Goal: Task Accomplishment & Management: Manage account settings

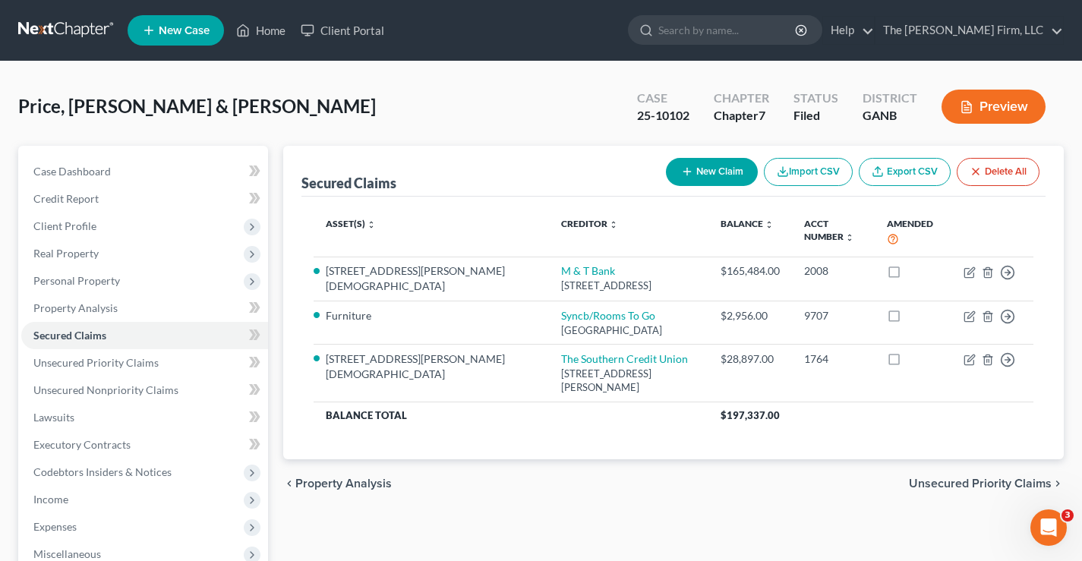
click at [59, 33] on link at bounding box center [66, 30] width 97 height 27
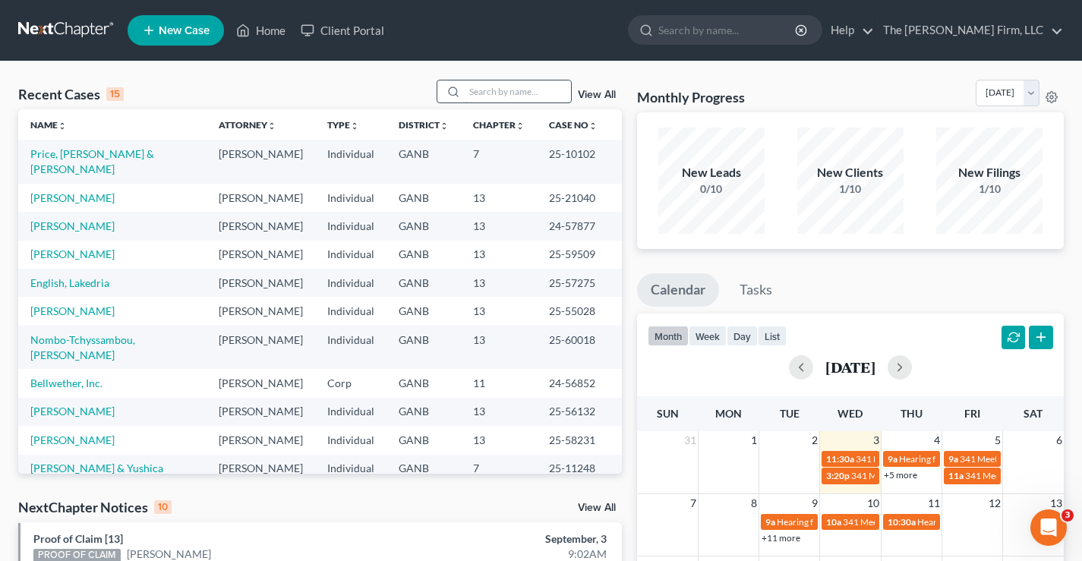
click at [501, 88] on input "search" at bounding box center [518, 91] width 106 height 22
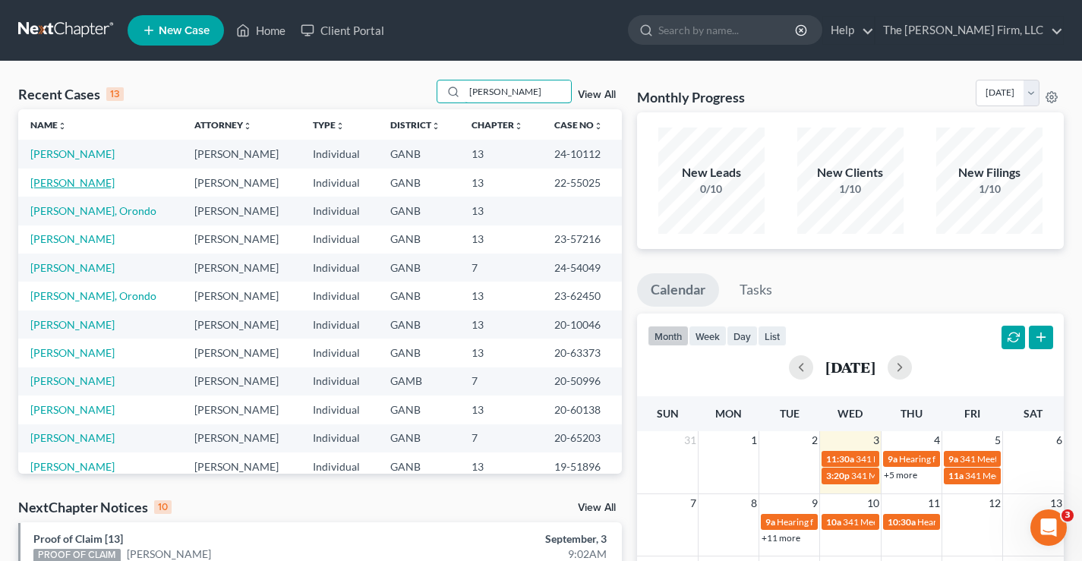
type input "jones"
click at [71, 182] on link "Jones, Joseph" at bounding box center [72, 182] width 84 height 13
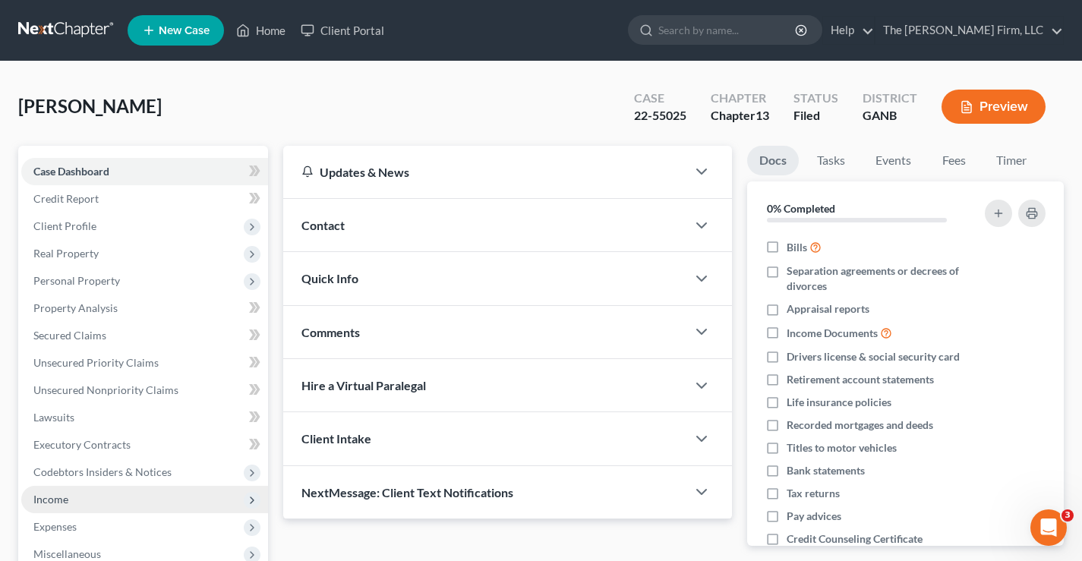
click at [56, 499] on span "Income" at bounding box center [50, 499] width 35 height 13
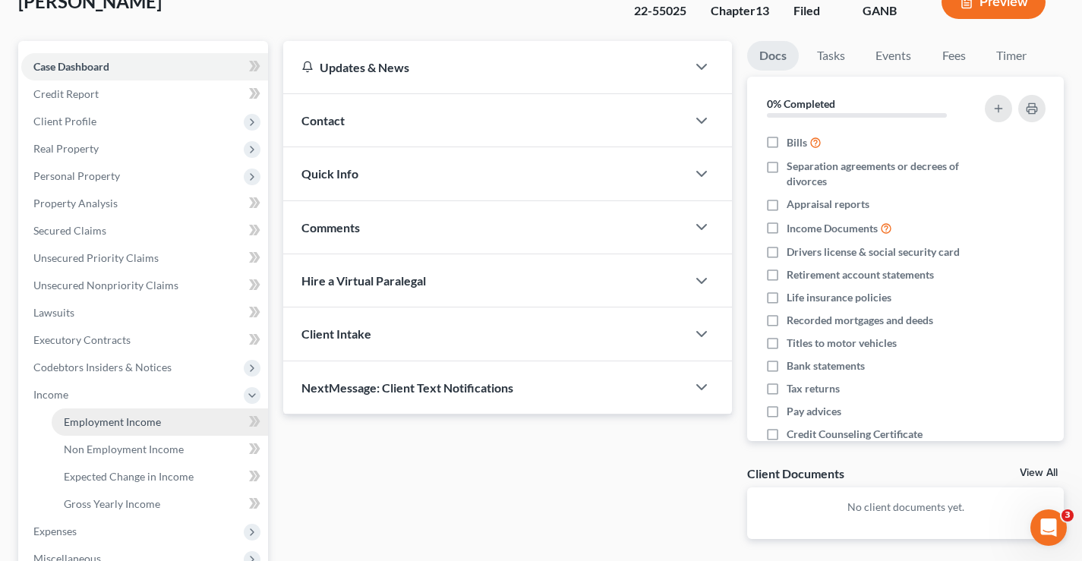
scroll to position [228, 0]
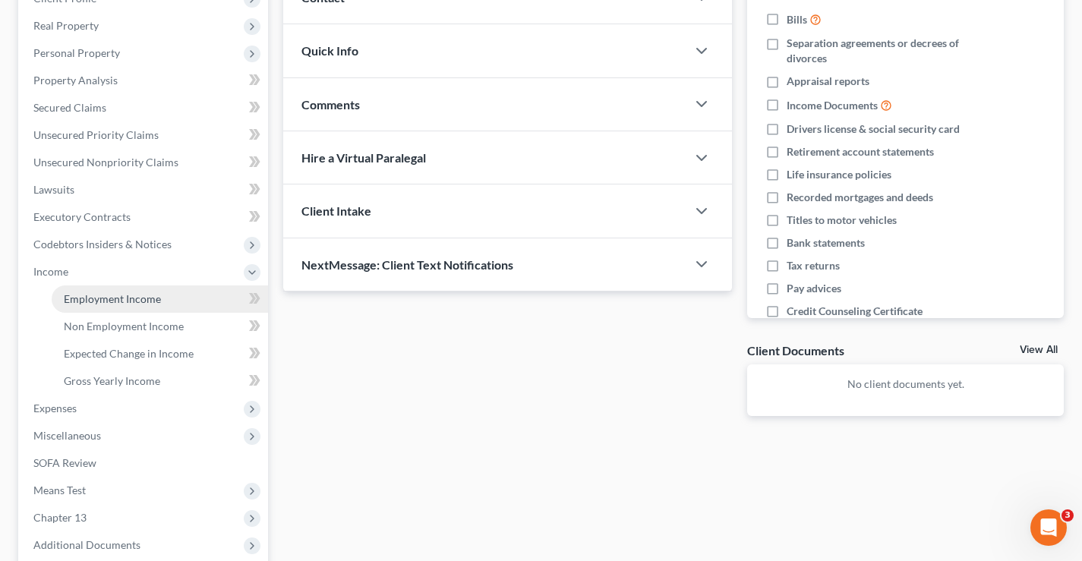
click at [102, 302] on span "Employment Income" at bounding box center [112, 298] width 97 height 13
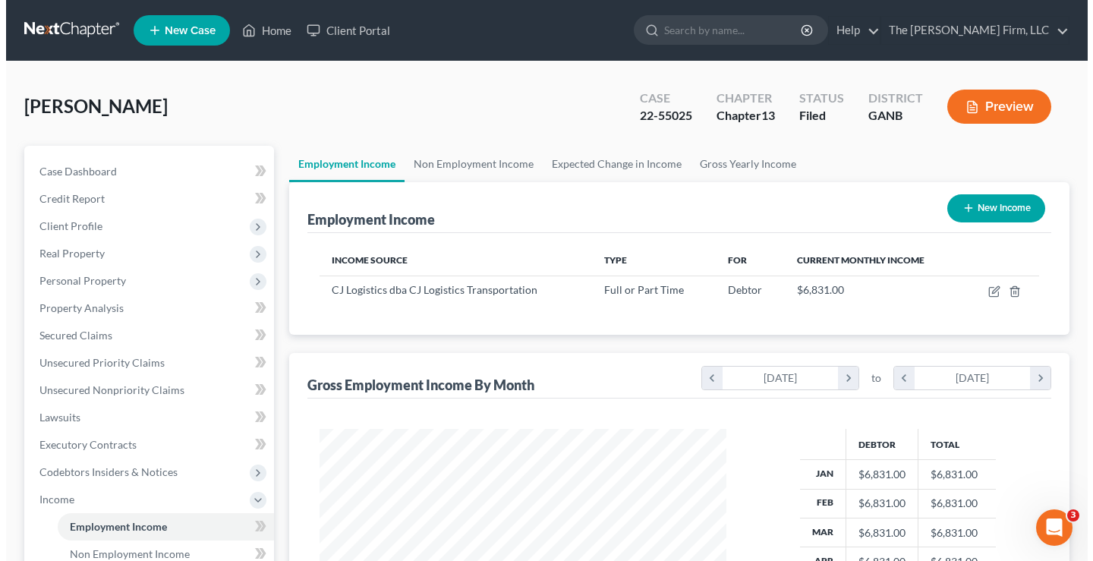
scroll to position [272, 437]
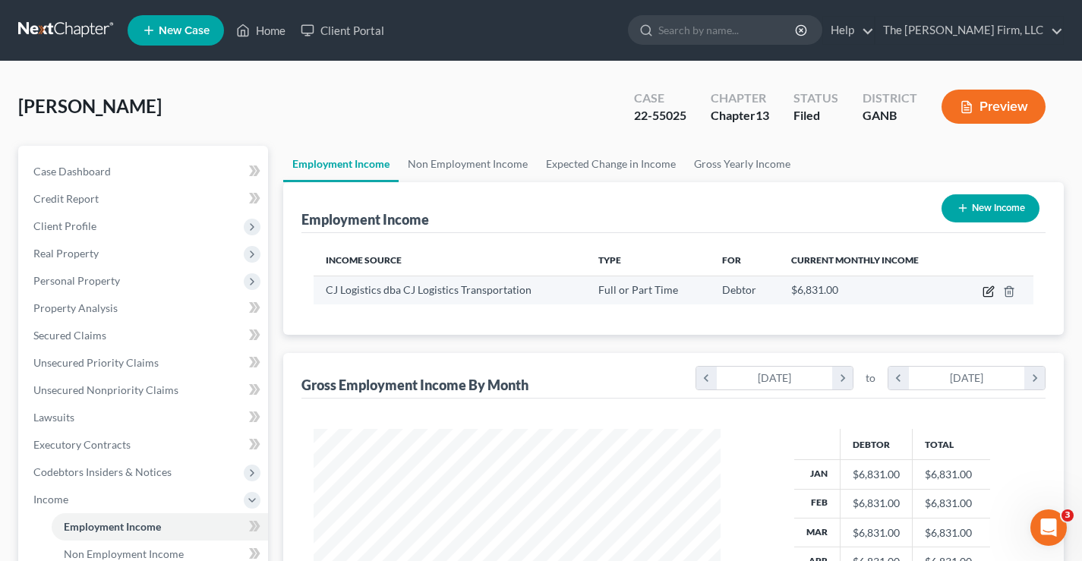
click at [984, 294] on icon "button" at bounding box center [987, 292] width 9 height 9
select select "0"
select select "14"
select select "0"
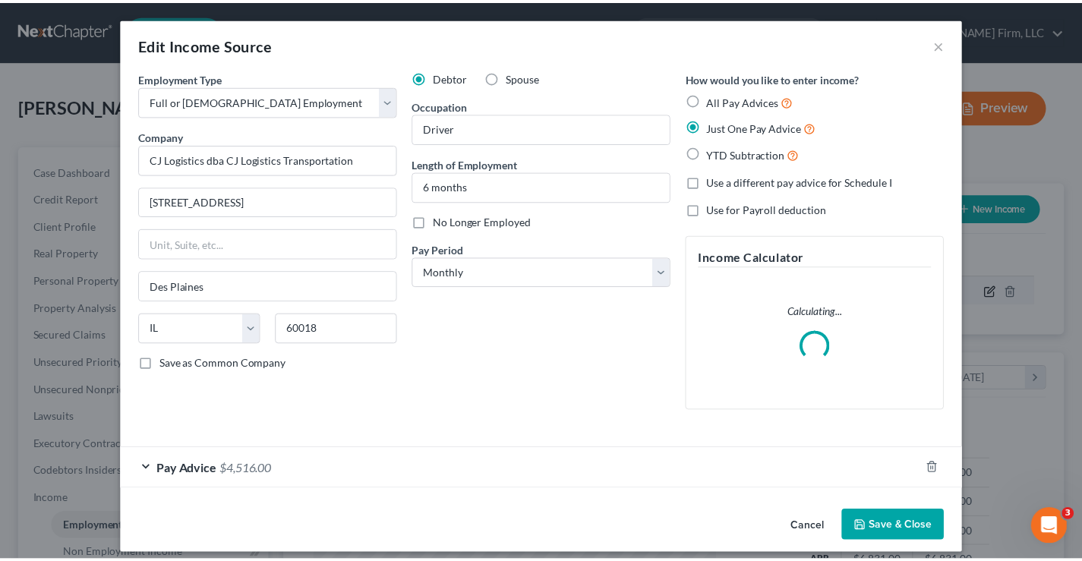
scroll to position [272, 443]
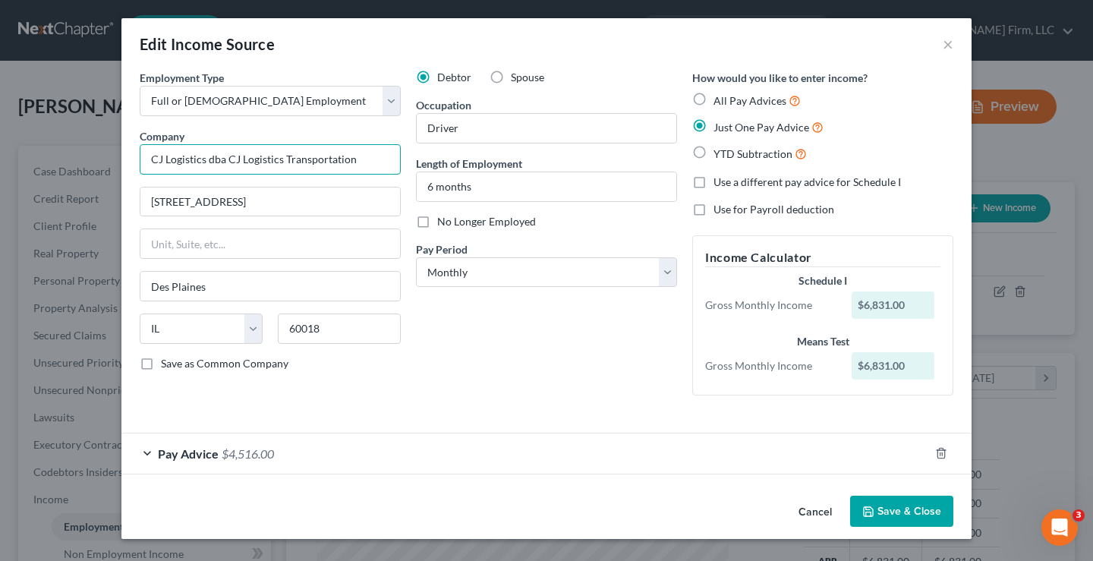
drag, startPoint x: 355, startPoint y: 159, endPoint x: 182, endPoint y: 162, distance: 173.1
click at [147, 155] on input "CJ Logistics dba CJ Logistics Transportation" at bounding box center [270, 159] width 261 height 30
click at [433, 367] on div "Debtor Spouse Occupation Driver Length of Employment 6 months No Longer Employe…" at bounding box center [546, 239] width 276 height 338
click at [892, 514] on button "Save & Close" at bounding box center [901, 512] width 103 height 32
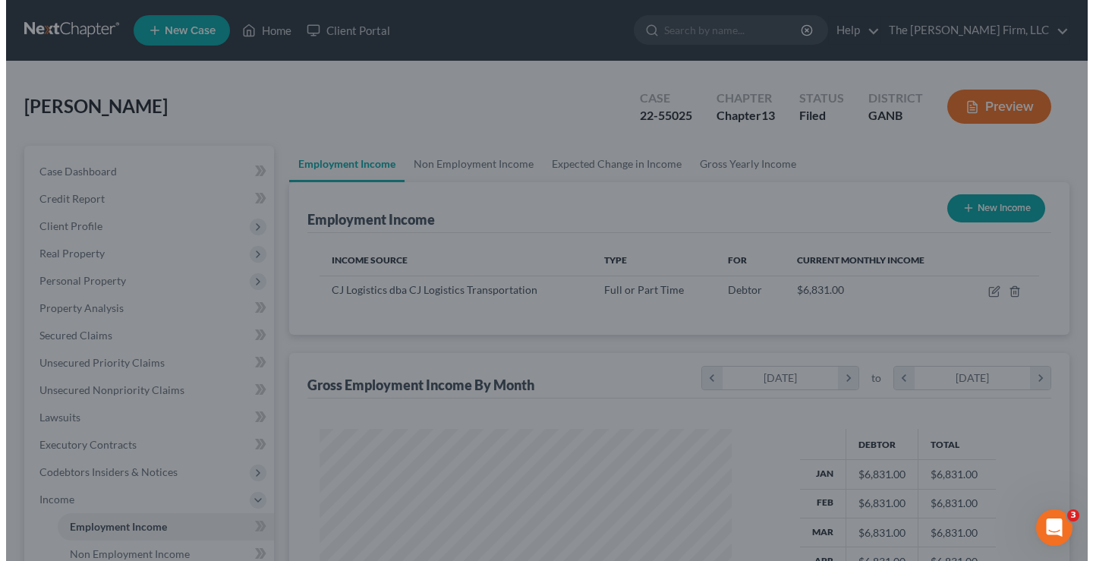
scroll to position [758759, 758593]
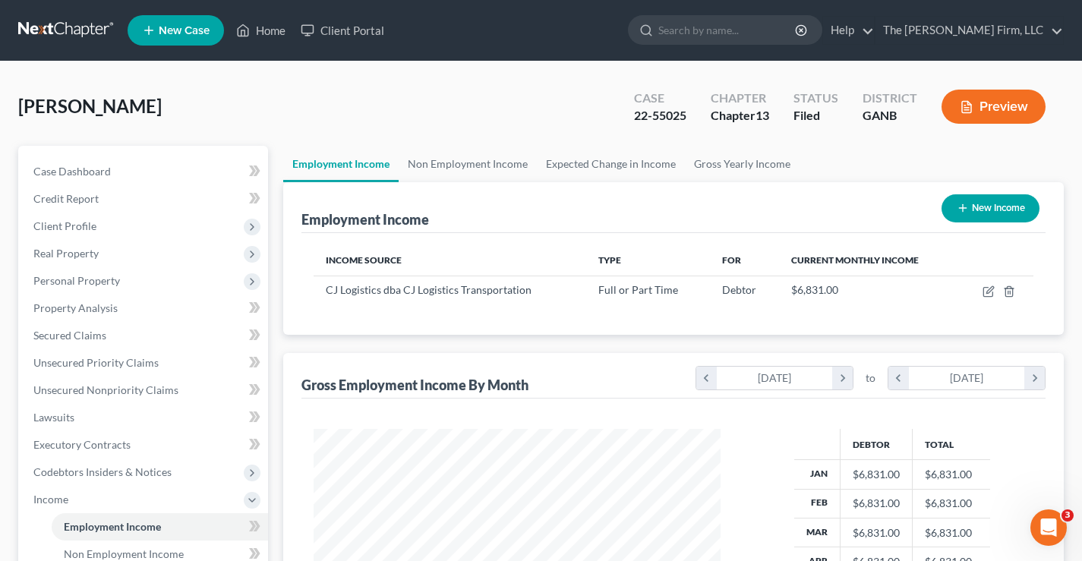
click at [535, 116] on div "Jones, Joseph Upgraded Case 22-55025 Chapter Chapter 13 Status Filed District G…" at bounding box center [540, 113] width 1045 height 66
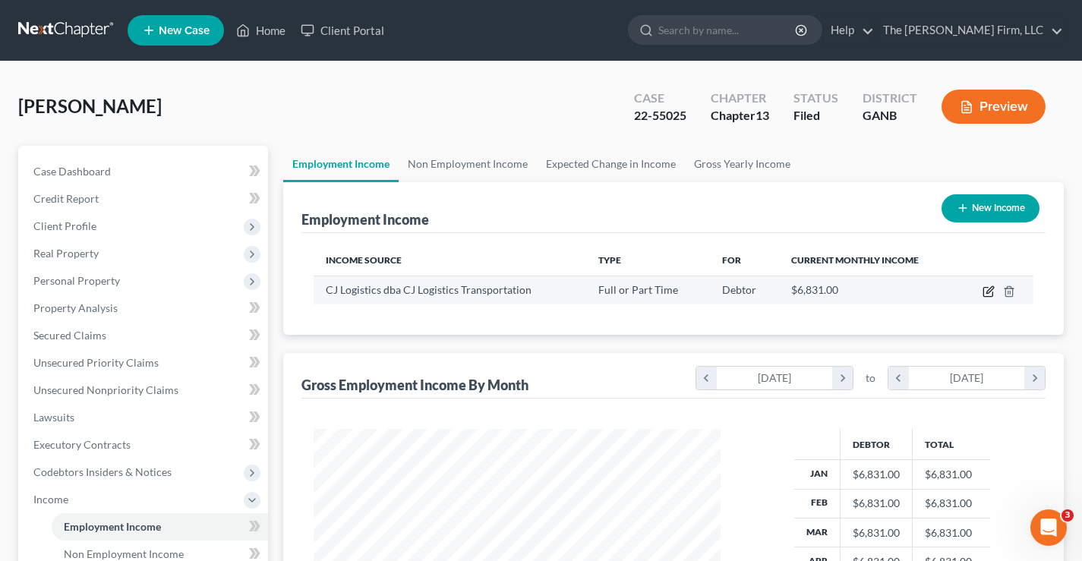
click at [987, 292] on icon "button" at bounding box center [989, 289] width 7 height 7
select select "0"
select select "14"
select select "0"
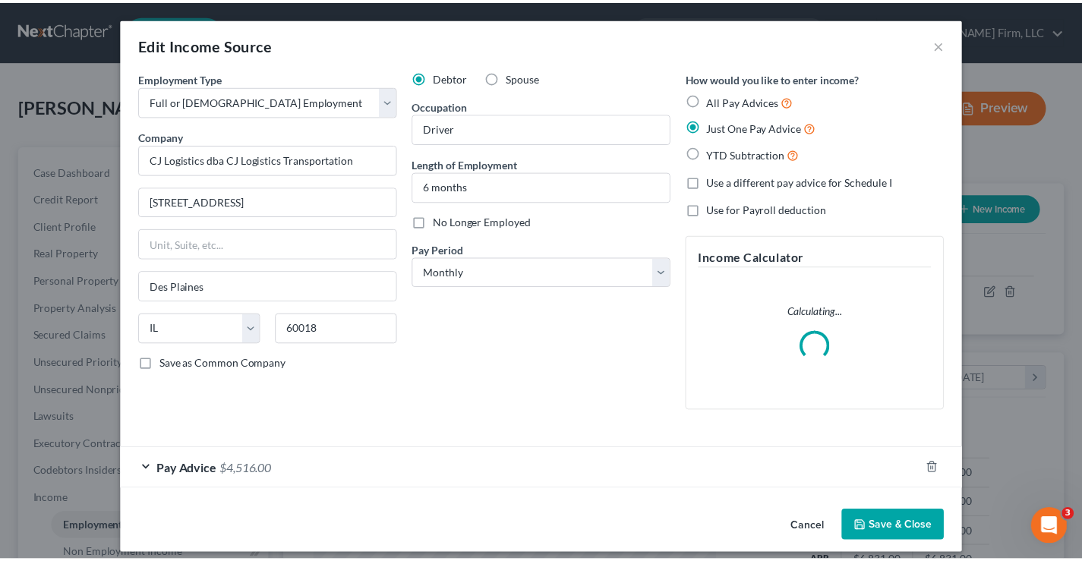
scroll to position [272, 443]
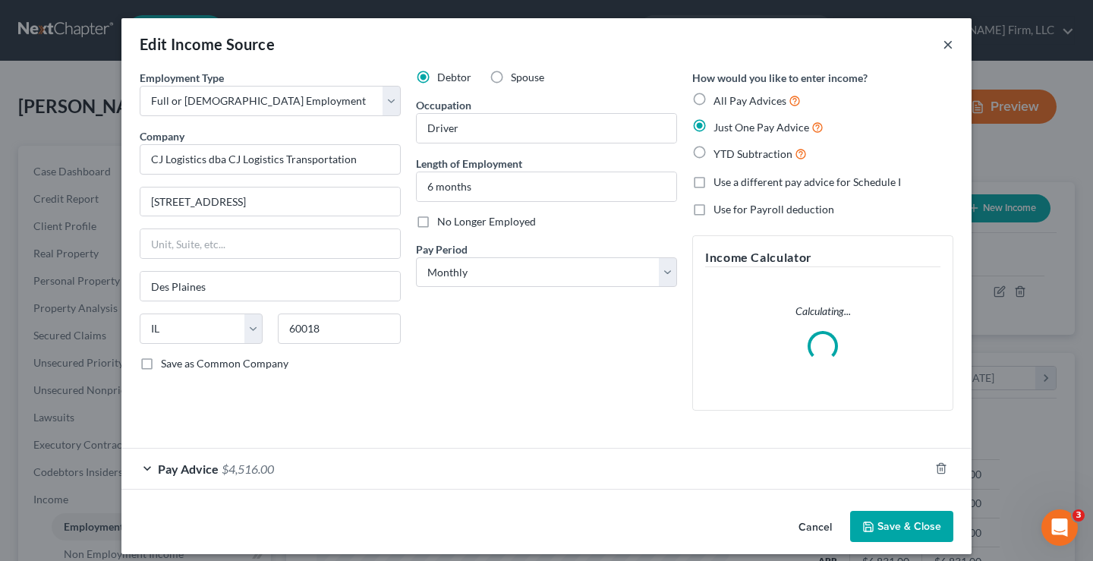
click at [943, 47] on button "×" at bounding box center [948, 44] width 11 height 18
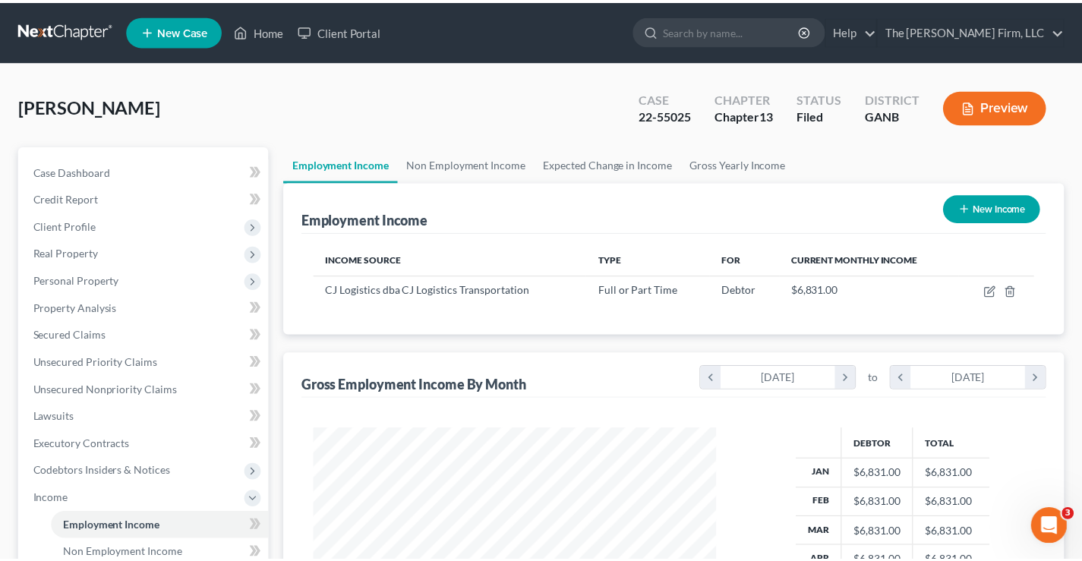
scroll to position [758759, 758593]
